Goal: Task Accomplishment & Management: Complete application form

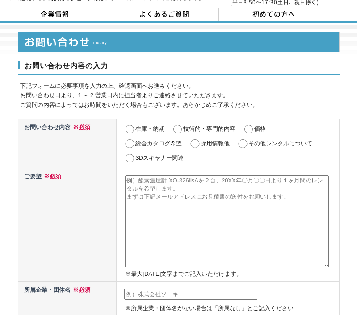
scroll to position [26, 0]
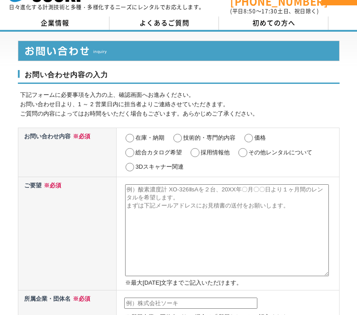
click at [191, 148] on input "採用情報他" at bounding box center [194, 152] width 11 height 9
radio input "true"
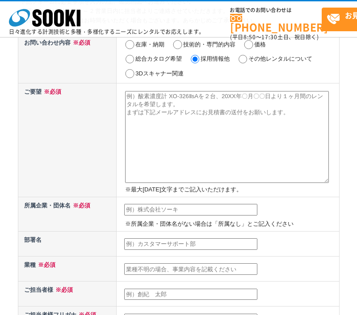
scroll to position [94, 0]
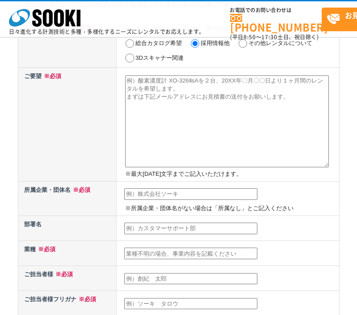
click at [203, 119] on textarea at bounding box center [227, 122] width 204 height 92
paste textarea "ご担当者様 お世話になっております。 ENPASSの小林舞子と申します。 弊社はPR・キャスティング・タレントマネジメントを手掛けております。 このたび、今年…"
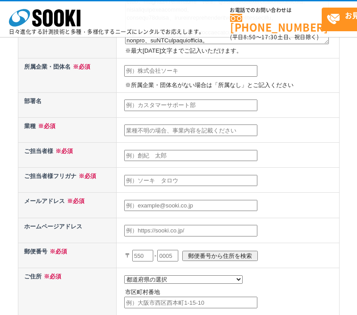
scroll to position [239, 0]
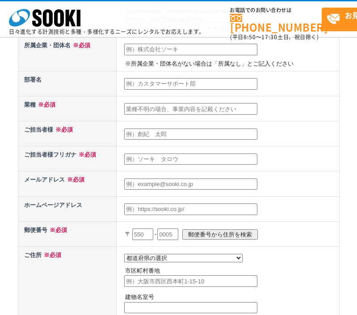
type textarea "ご担当者様 お世話になっております。 ENPASSの小林舞子と申します。 弊社はPR・キャスティング・タレントマネジメントを手掛けております。 このたび、今年…"
paste input "株式会社ENPASS"
type input "株式会社ENPASS"
click at [139, 80] on input "text" at bounding box center [190, 84] width 133 height 12
paste input "タレントマネジメント"
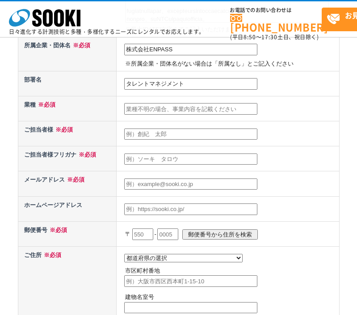
type input "タレントマネジメント"
click at [138, 107] on input "text" at bounding box center [190, 109] width 133 height 12
type input "小林　舞子"
type input "コバヤシ　マイコ"
paste input "kobayashi.m@enpass.co.jp"
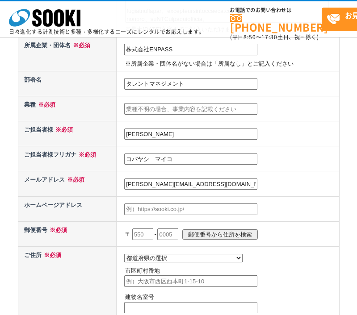
type input "kobayashi.m@enpass.co.jp"
click at [151, 208] on input "text" at bounding box center [190, 210] width 133 height 12
paste input "https://enpass.agency"
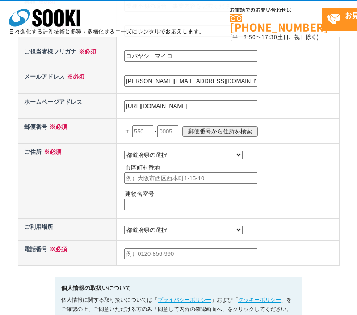
scroll to position [351, 0]
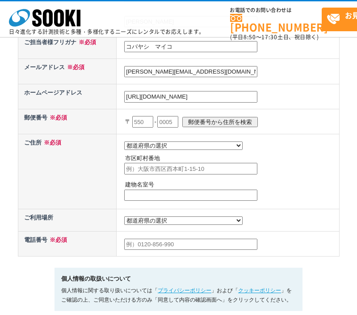
type input "https://enpass.agency"
click at [139, 120] on input "text" at bounding box center [142, 122] width 21 height 12
type input "141"
type input "0022"
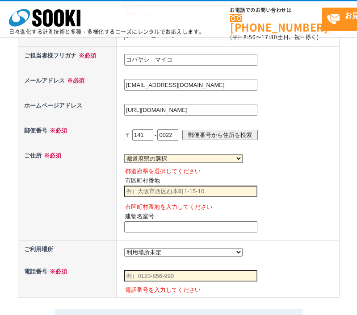
scroll to position [443, 0]
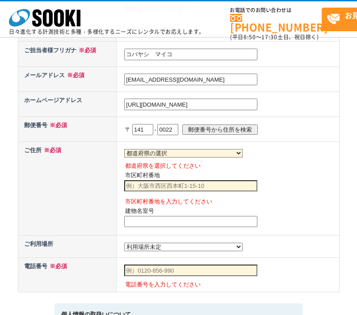
click at [219, 126] on input "郵便番号から住所を検索" at bounding box center [220, 130] width 76 height 10
select select "13"
click at [177, 185] on input "品川区東五反田" at bounding box center [190, 187] width 133 height 12
paste input "5-22-37 オフィスサークルN 805"
drag, startPoint x: 181, startPoint y: 185, endPoint x: 251, endPoint y: 181, distance: 70.3
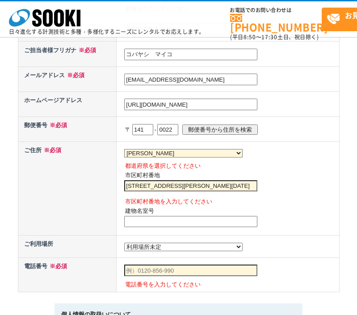
click at [251, 181] on input "品川区東五反田5-22-37 オフィスサークルN 805" at bounding box center [190, 187] width 133 height 12
type input "品川区東五反田5-22-37"
paste input "オフィスサークルN 805"
type input "オフィスサークルN 805"
click at [194, 189] on input "品川区東五反田5-22-37" at bounding box center [190, 187] width 133 height 12
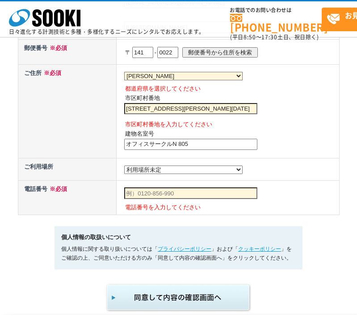
scroll to position [522, 0]
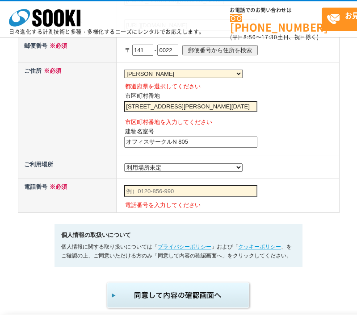
select select "13"
paste input "080-5494-8021"
click at [267, 178] on td "080-5494-8021 電話番号を入力してください" at bounding box center [228, 195] width 223 height 34
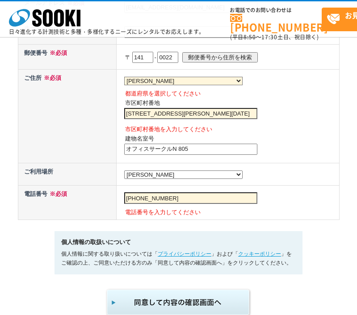
scroll to position [512, 0]
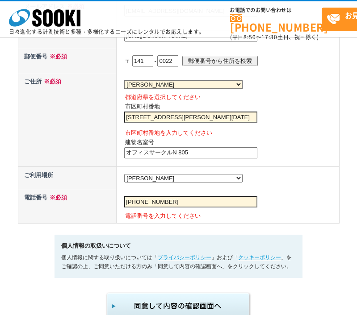
click at [139, 202] on input "080-5494-8021" at bounding box center [190, 202] width 133 height 12
click at [138, 202] on input "080-5494-8021" at bounding box center [190, 202] width 133 height 12
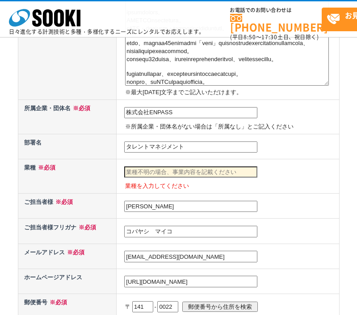
scroll to position [261, 0]
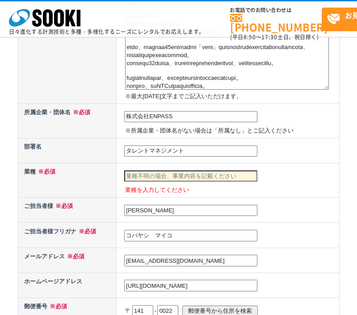
type input "08054948021"
click at [216, 176] on input "text" at bounding box center [190, 177] width 133 height 12
type input "t"
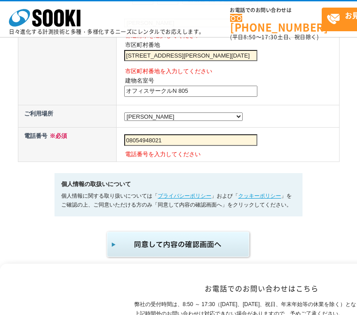
scroll to position [596, 0]
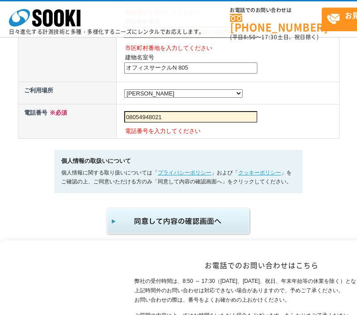
type input "タレントマネジメント・PR"
click at [204, 219] on img "submit" at bounding box center [178, 221] width 147 height 29
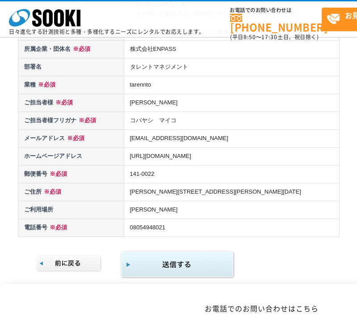
scroll to position [343, 0]
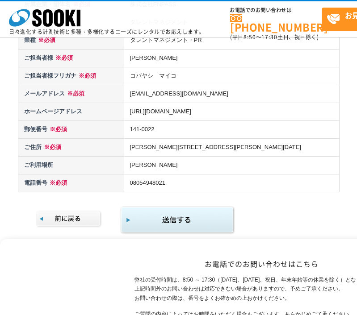
scroll to position [394, 0]
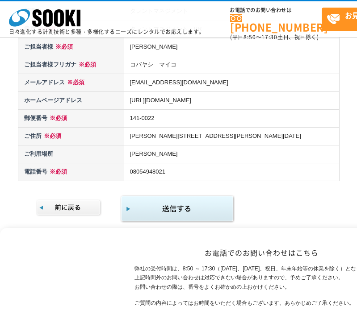
click at [203, 195] on img "submit" at bounding box center [177, 209] width 115 height 29
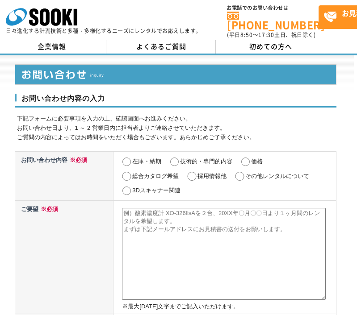
scroll to position [0, 3]
